Goal: Check status: Check status

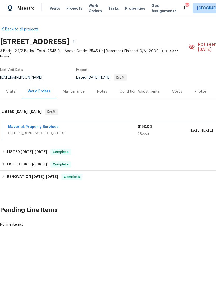
click at [35, 125] on link "Maverick Property Services" at bounding box center [33, 127] width 51 height 4
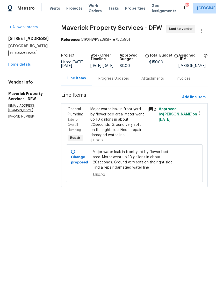
click at [117, 81] on div "Progress Updates" at bounding box center [113, 78] width 31 height 5
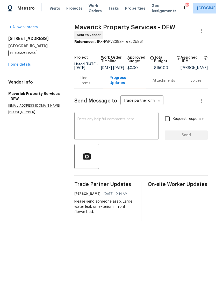
click at [19, 63] on link "Home details" at bounding box center [19, 65] width 23 height 4
